Goal: Check status: Check status

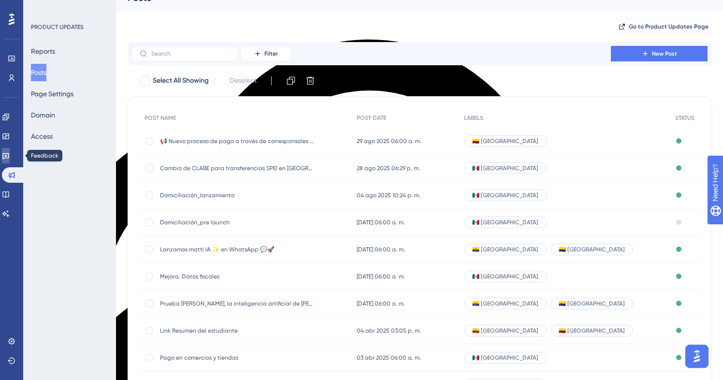
click at [10, 154] on icon at bounding box center [6, 156] width 8 height 8
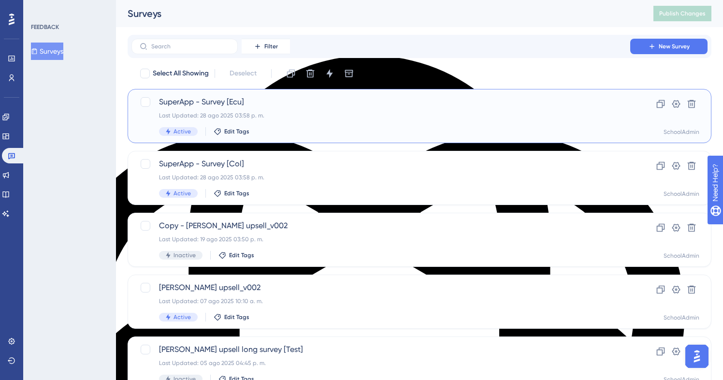
click at [347, 114] on div "Last Updated: [DATE] 03:58 p. m." at bounding box center [381, 116] width 444 height 8
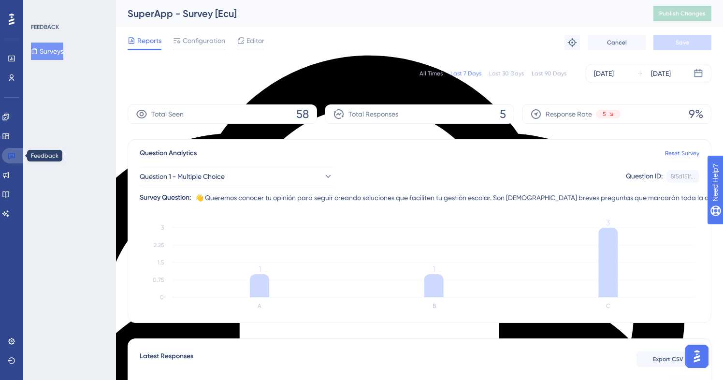
click at [10, 156] on icon at bounding box center [12, 156] width 8 height 8
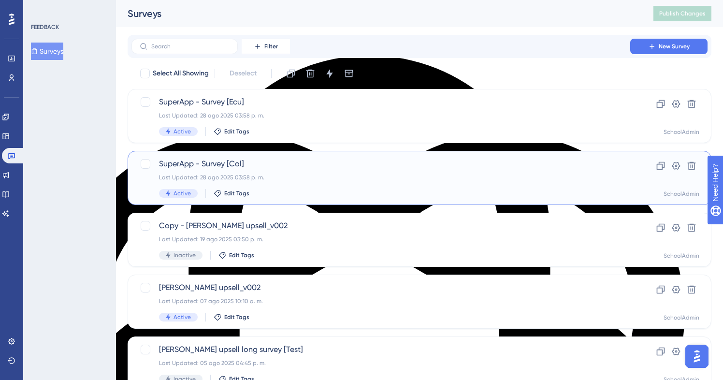
click at [290, 180] on div "Last Updated: [DATE] 03:58 p. m." at bounding box center [381, 178] width 444 height 8
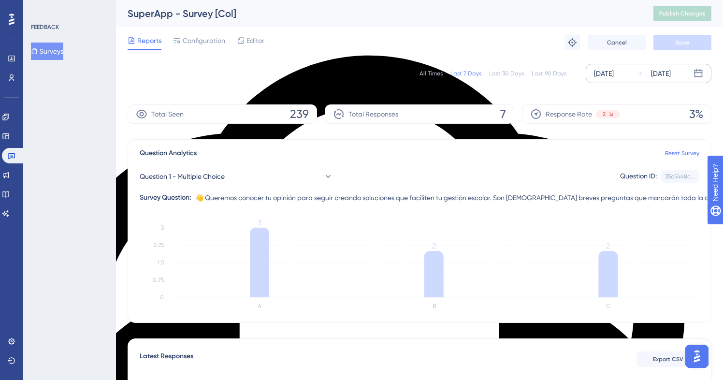
click at [614, 75] on div "[DATE]" at bounding box center [604, 74] width 20 height 12
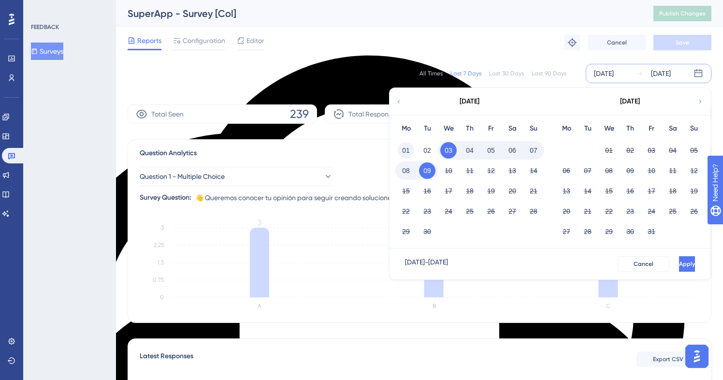
click at [402, 150] on button "01" at bounding box center [406, 150] width 16 height 16
click at [679, 264] on span "Apply" at bounding box center [687, 264] width 16 height 8
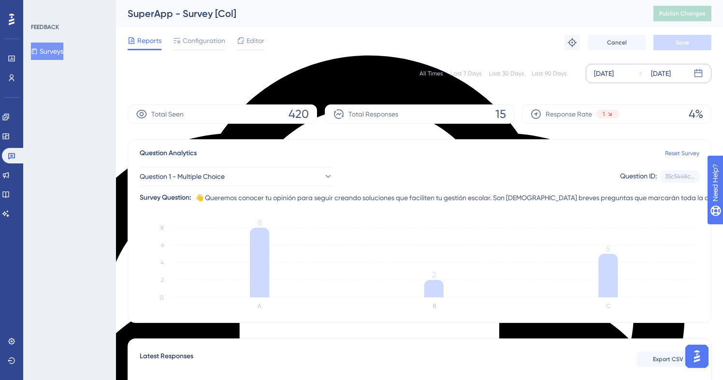
click at [608, 72] on div "Sep 01 2025" at bounding box center [604, 74] width 20 height 12
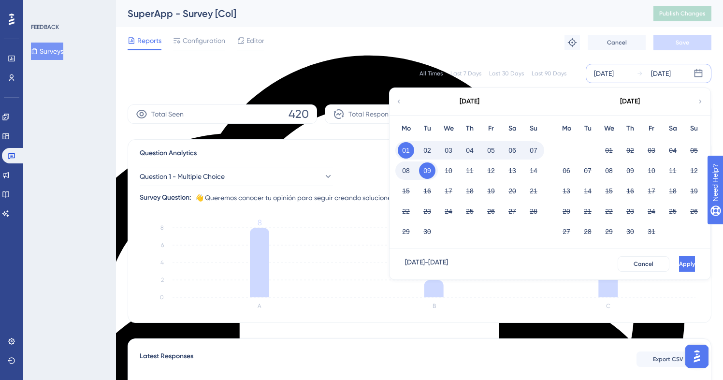
click at [397, 101] on icon at bounding box center [398, 101] width 7 height 9
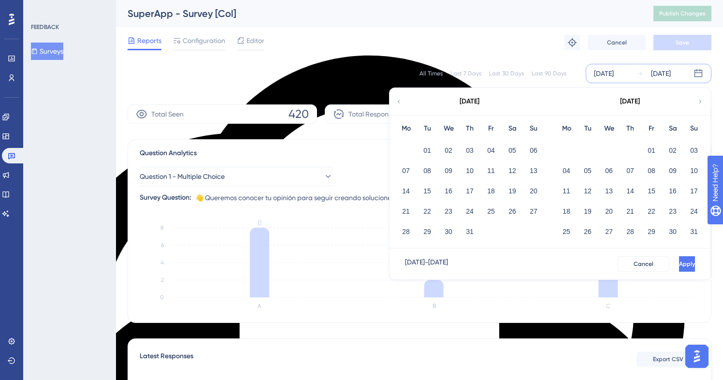
click at [698, 103] on icon at bounding box center [700, 101] width 7 height 9
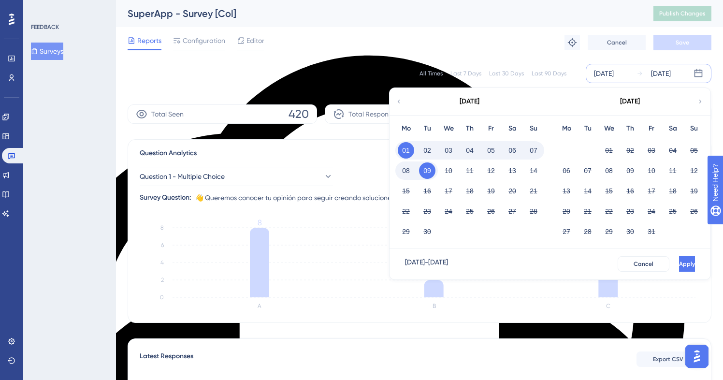
click at [399, 104] on icon at bounding box center [398, 101] width 7 height 9
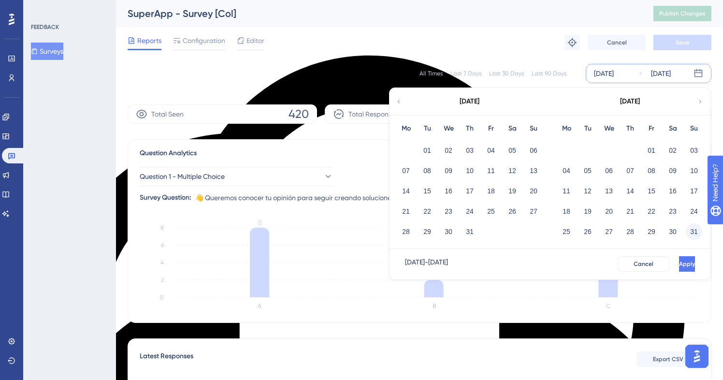
click at [691, 230] on button "31" at bounding box center [694, 231] width 16 height 16
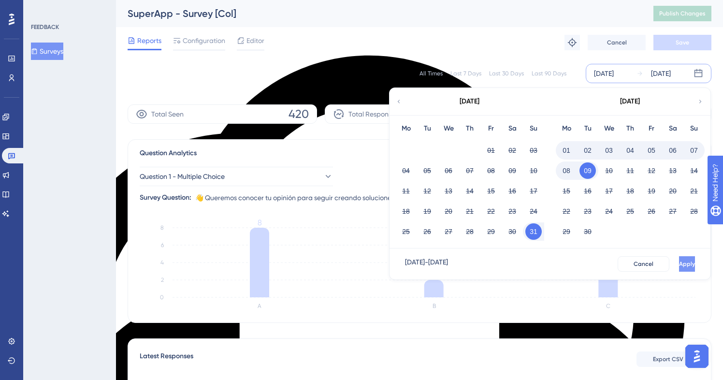
click at [679, 261] on span "Apply" at bounding box center [687, 264] width 16 height 8
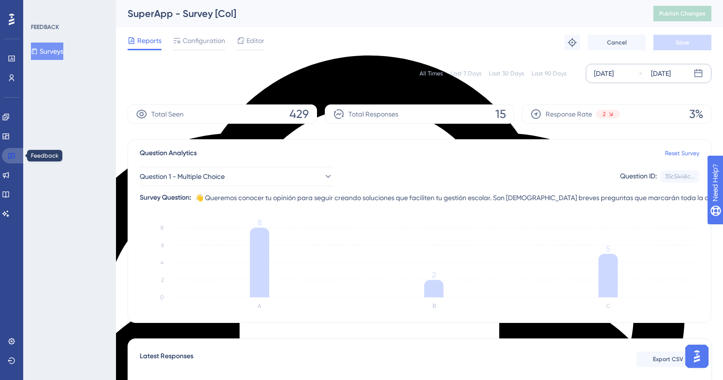
click at [13, 154] on icon at bounding box center [12, 156] width 8 height 8
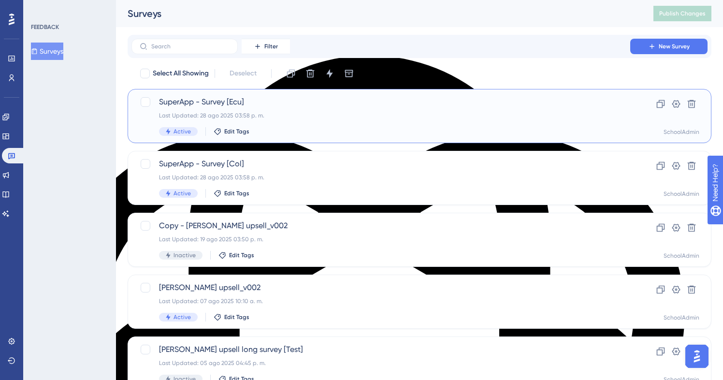
click at [348, 110] on div "SuperApp - Survey [Ecu] Last Updated: 28 ago 2025 03:58 p. m. Active Edit Tags" at bounding box center [381, 116] width 444 height 40
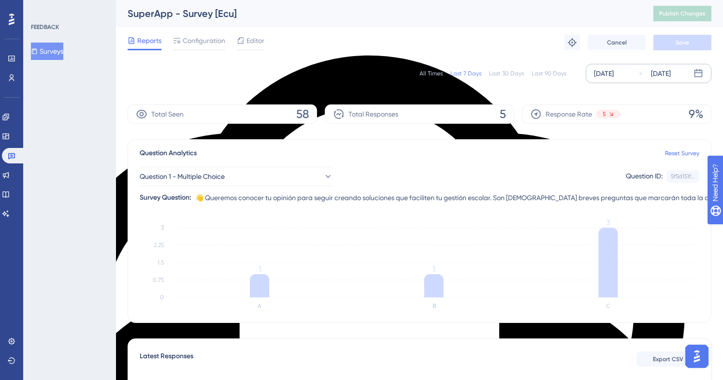
click at [614, 72] on div "[DATE]" at bounding box center [604, 74] width 20 height 12
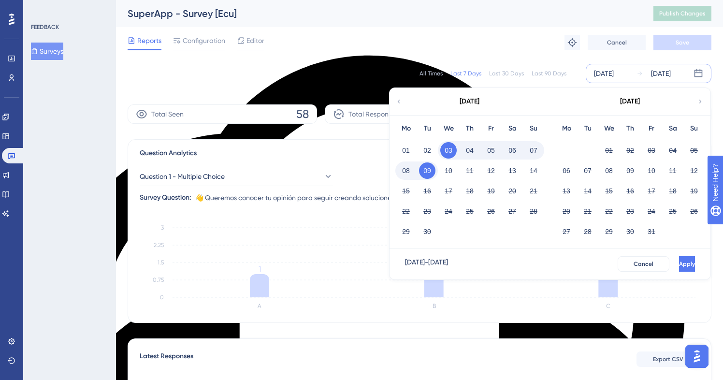
click at [396, 103] on icon at bounding box center [398, 101] width 7 height 9
click at [632, 228] on button "28" at bounding box center [630, 231] width 16 height 16
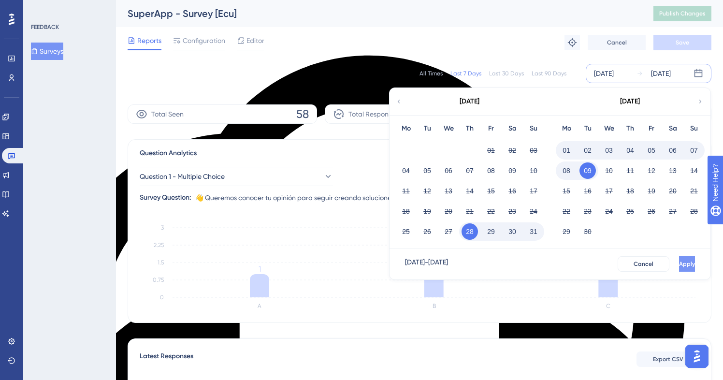
click at [679, 264] on span "Apply" at bounding box center [687, 264] width 16 height 8
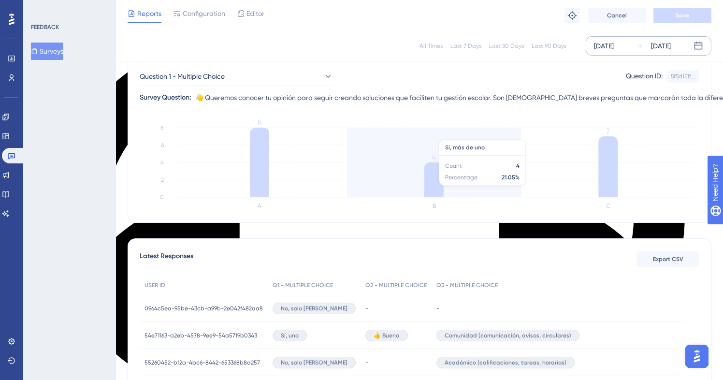
scroll to position [96, 0]
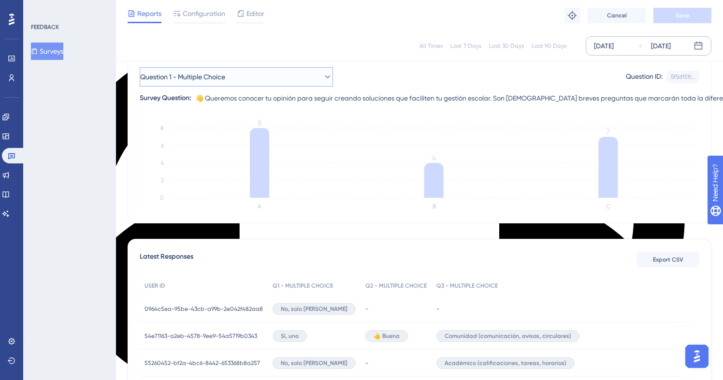
click at [312, 79] on button "Question 1 - Multiple Choice" at bounding box center [236, 76] width 193 height 19
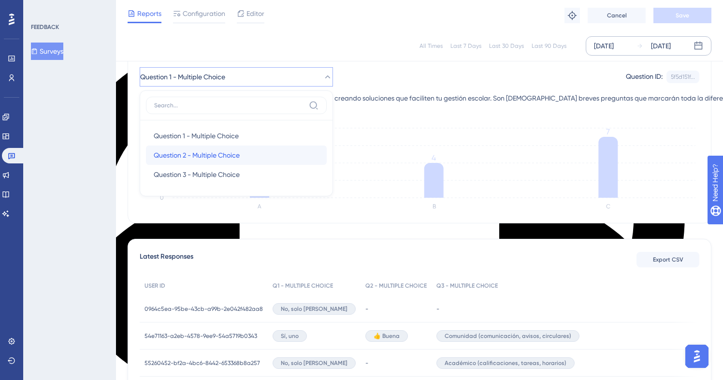
click at [233, 157] on span "Question 2 - Multiple Choice" at bounding box center [197, 155] width 86 height 12
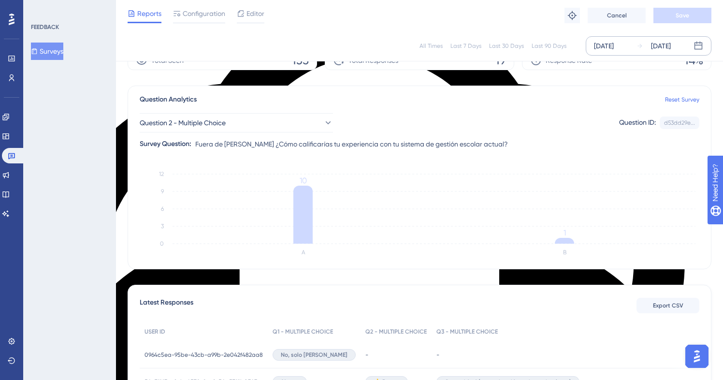
scroll to position [0, 0]
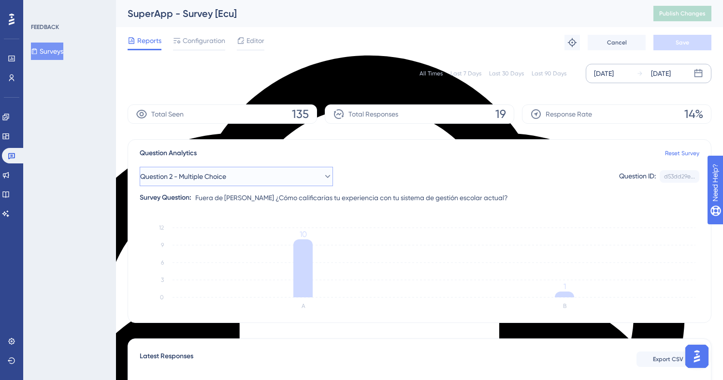
click at [282, 174] on button "Question 2 - Multiple Choice" at bounding box center [236, 176] width 193 height 19
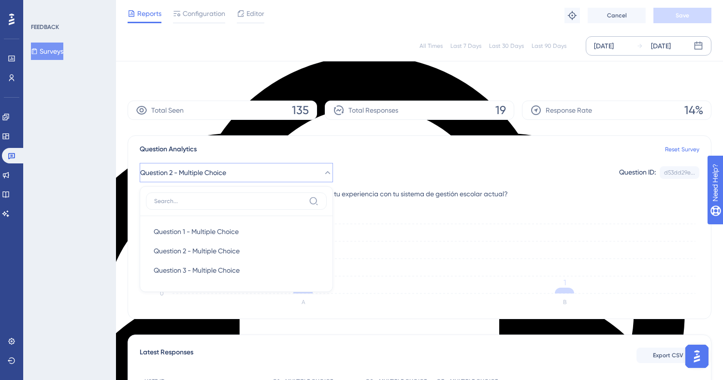
scroll to position [53, 0]
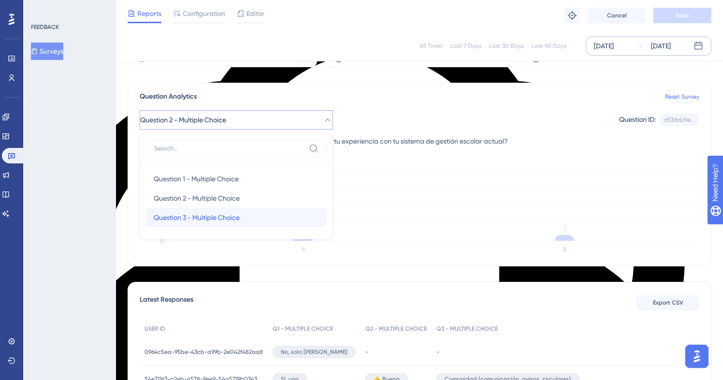
click at [240, 214] on span "Question 3 - Multiple Choice" at bounding box center [197, 218] width 86 height 12
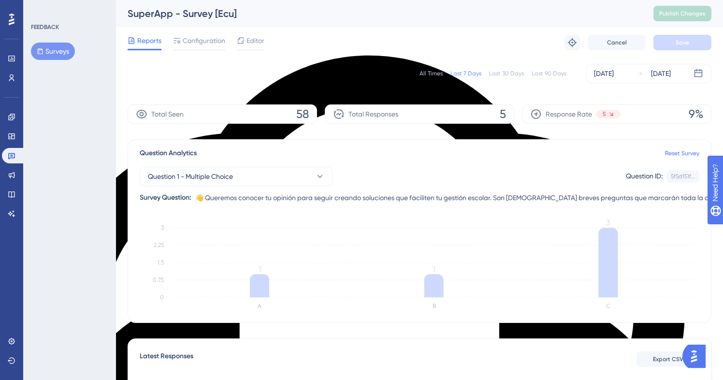
click at [50, 50] on button "Surveys" at bounding box center [53, 51] width 44 height 17
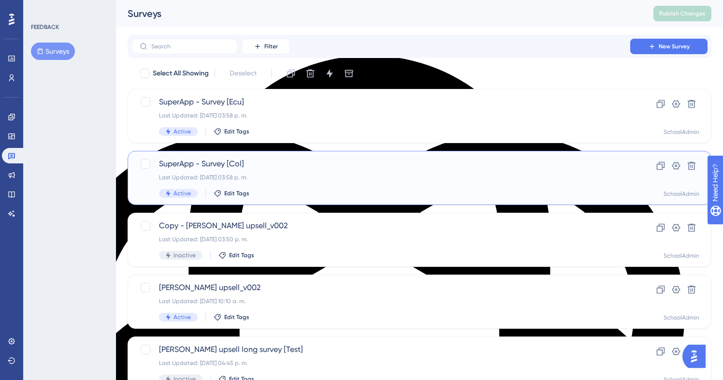
click at [280, 172] on div "SuperApp - Survey [Col] Last Updated: [DATE] 03:58 p. m. Active Edit Tags" at bounding box center [381, 178] width 444 height 40
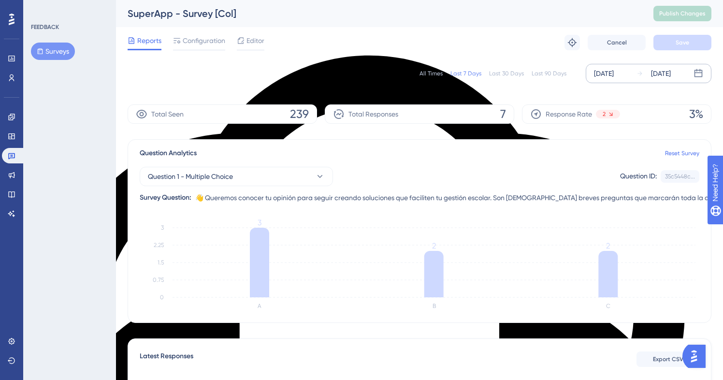
click at [614, 73] on div "[DATE]" at bounding box center [604, 74] width 20 height 12
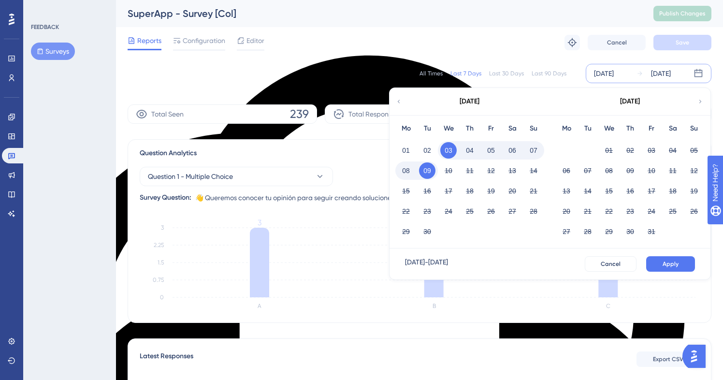
click at [401, 101] on icon at bounding box center [398, 101] width 7 height 9
click at [633, 233] on button "28" at bounding box center [630, 231] width 16 height 16
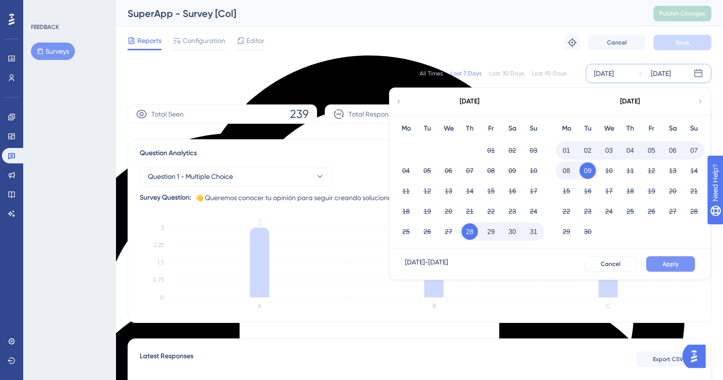
click at [681, 266] on button "Apply" at bounding box center [670, 263] width 49 height 15
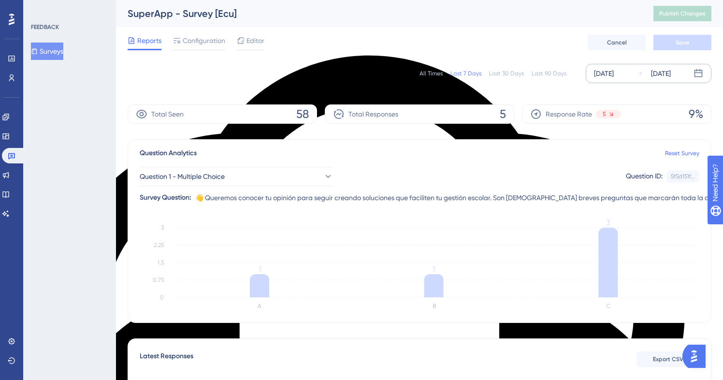
click at [603, 71] on div "[DATE]" at bounding box center [604, 74] width 20 height 12
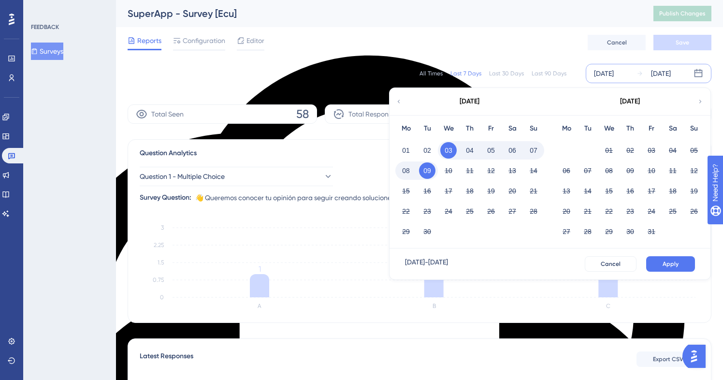
click at [400, 103] on icon at bounding box center [398, 101] width 7 height 9
click at [631, 231] on button "28" at bounding box center [630, 231] width 16 height 16
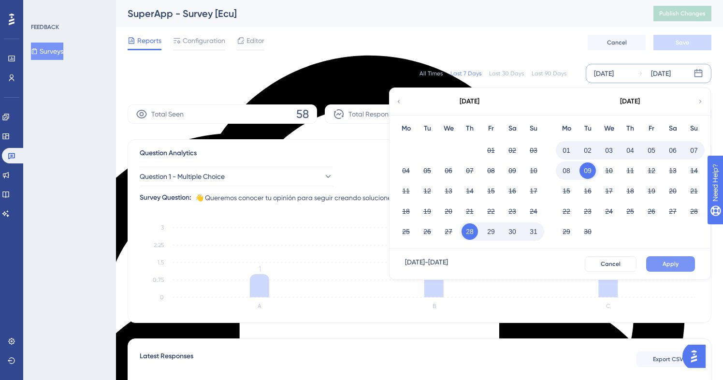
click at [680, 265] on button "Apply" at bounding box center [670, 263] width 49 height 15
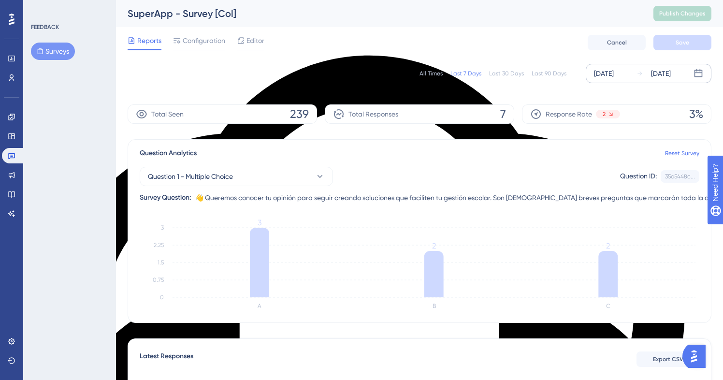
click at [610, 74] on div "[DATE]" at bounding box center [604, 74] width 20 height 12
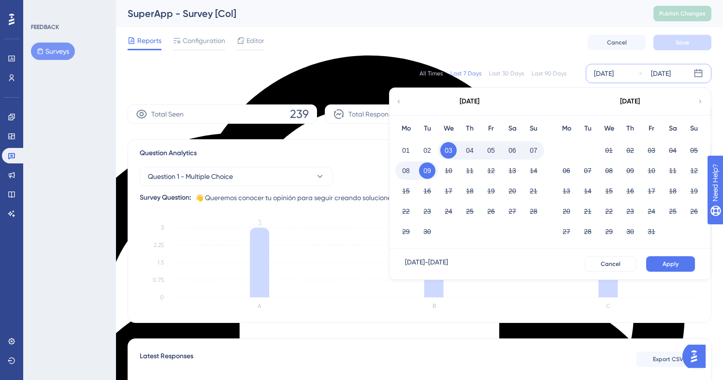
click at [399, 101] on icon at bounding box center [398, 101] width 7 height 9
click at [629, 235] on button "28" at bounding box center [630, 231] width 16 height 16
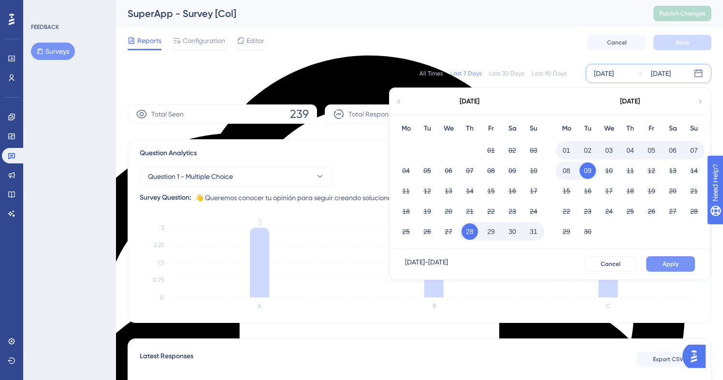
click at [676, 264] on span "Apply" at bounding box center [671, 264] width 16 height 8
